Goal: Transaction & Acquisition: Purchase product/service

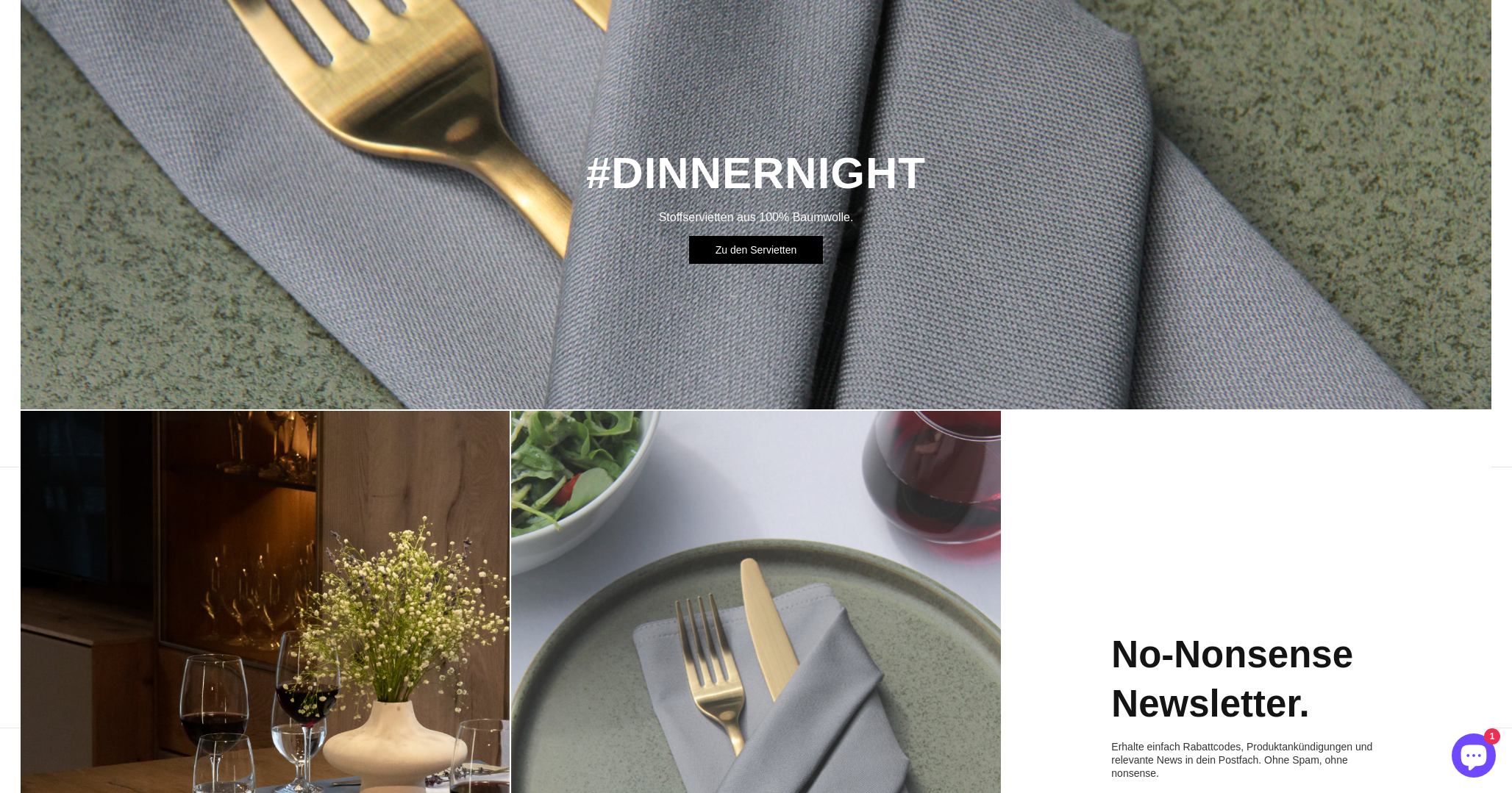
scroll to position [225, 0]
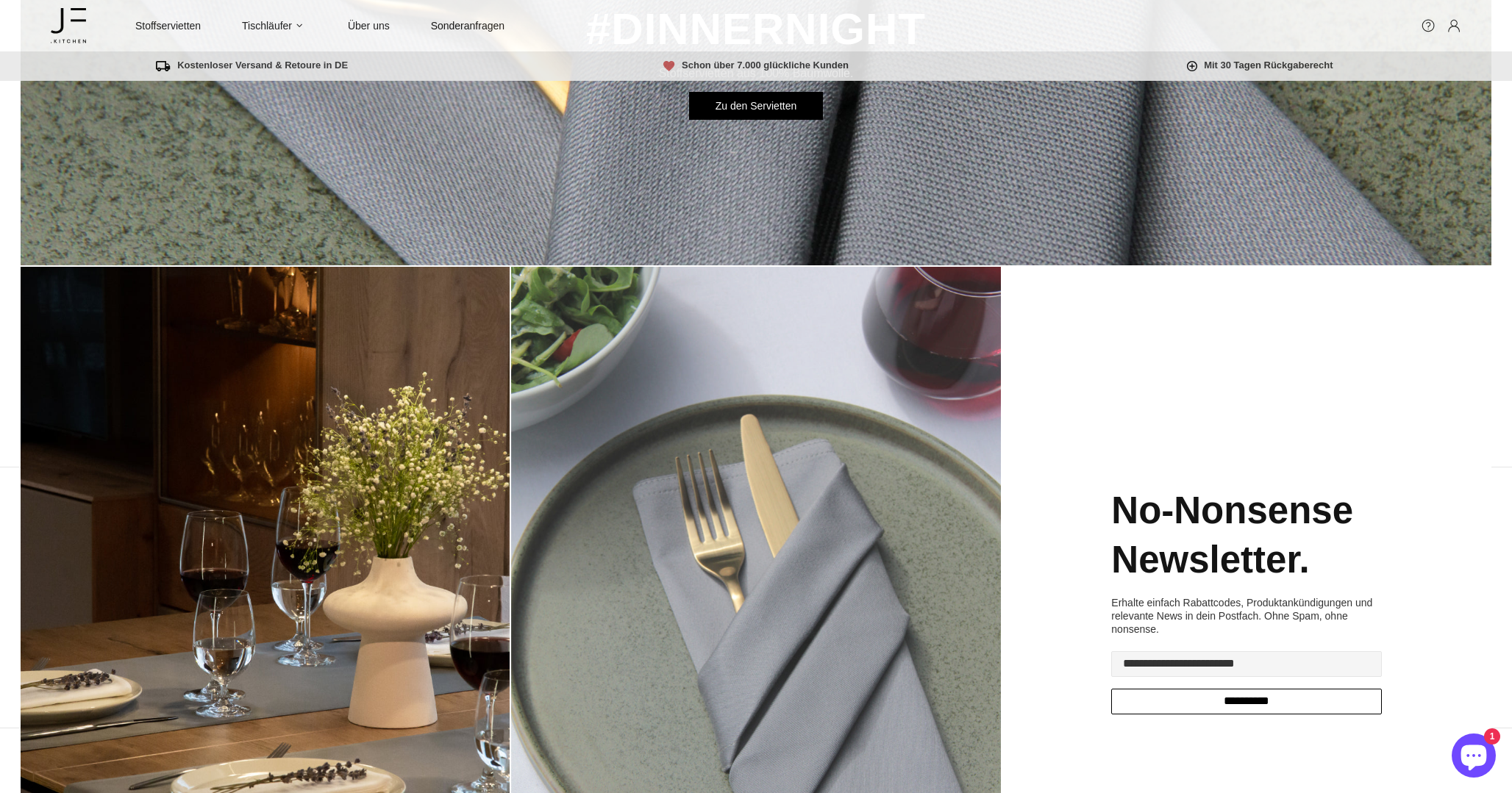
click at [737, 523] on img at bounding box center [755, 608] width 489 height 683
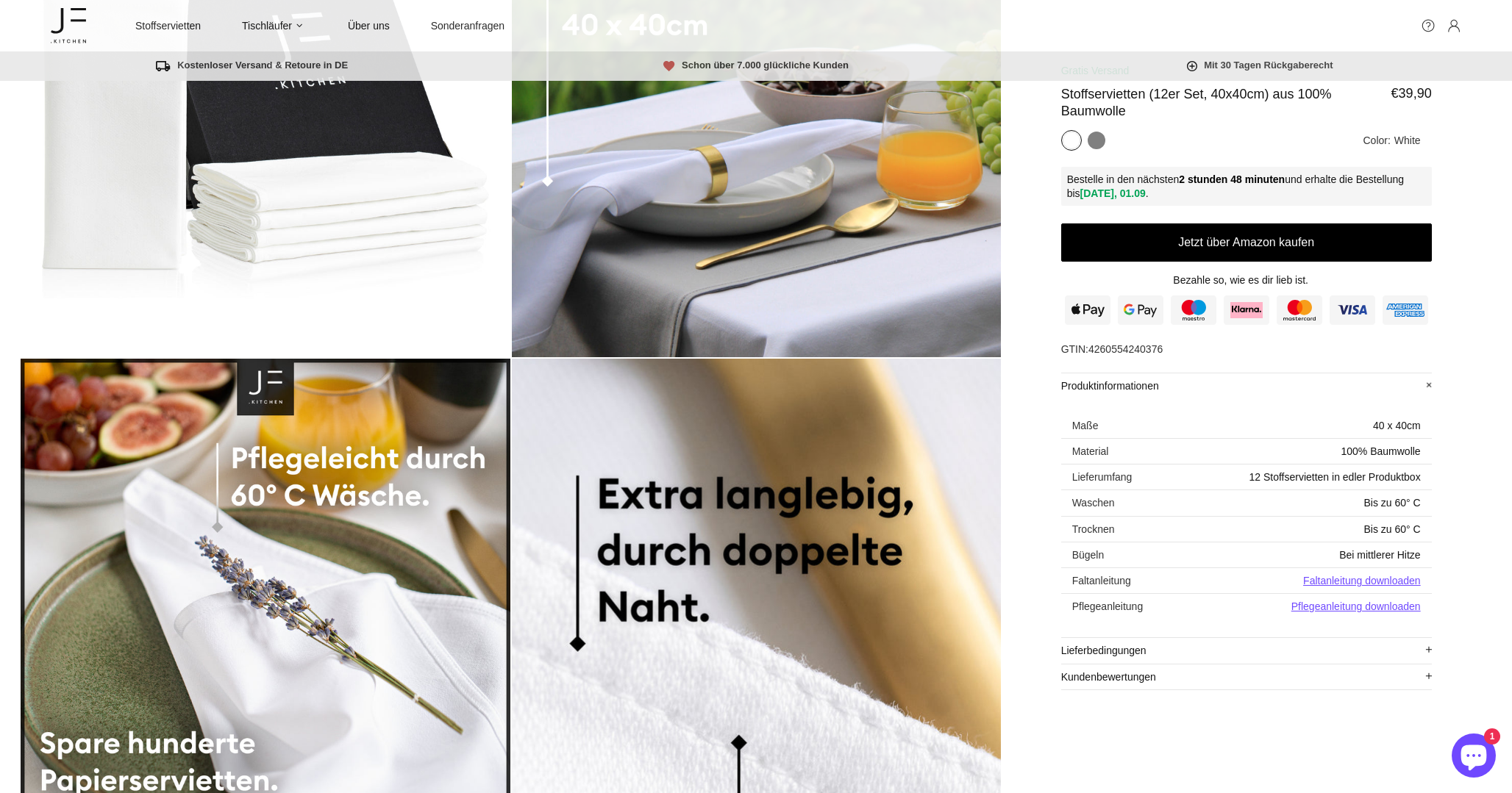
scroll to position [347, 0]
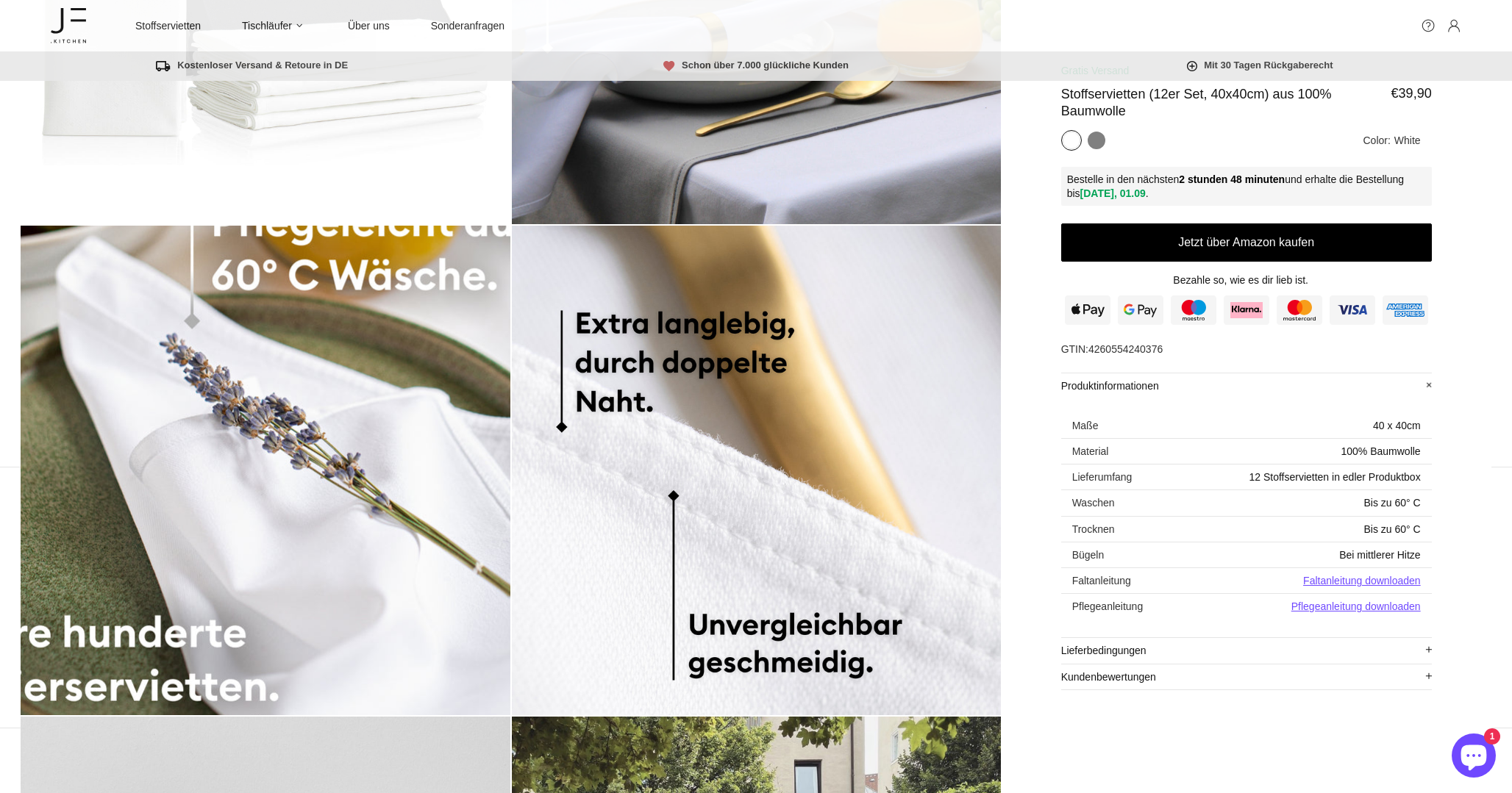
click at [272, 557] on img at bounding box center [266, 470] width 490 height 490
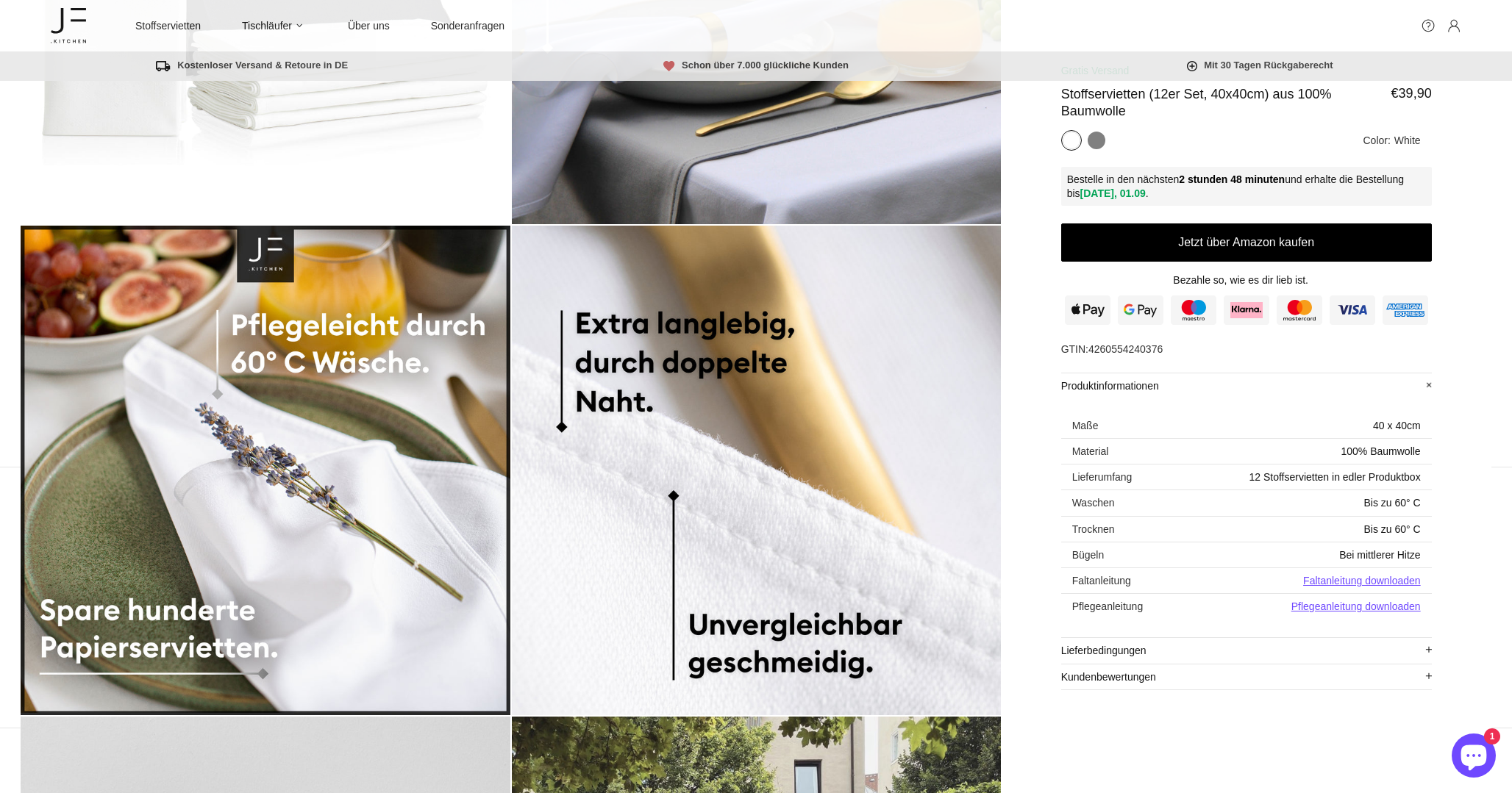
click at [1088, 142] on div "Grey" at bounding box center [1096, 142] width 18 height 18
